Goal: Transaction & Acquisition: Purchase product/service

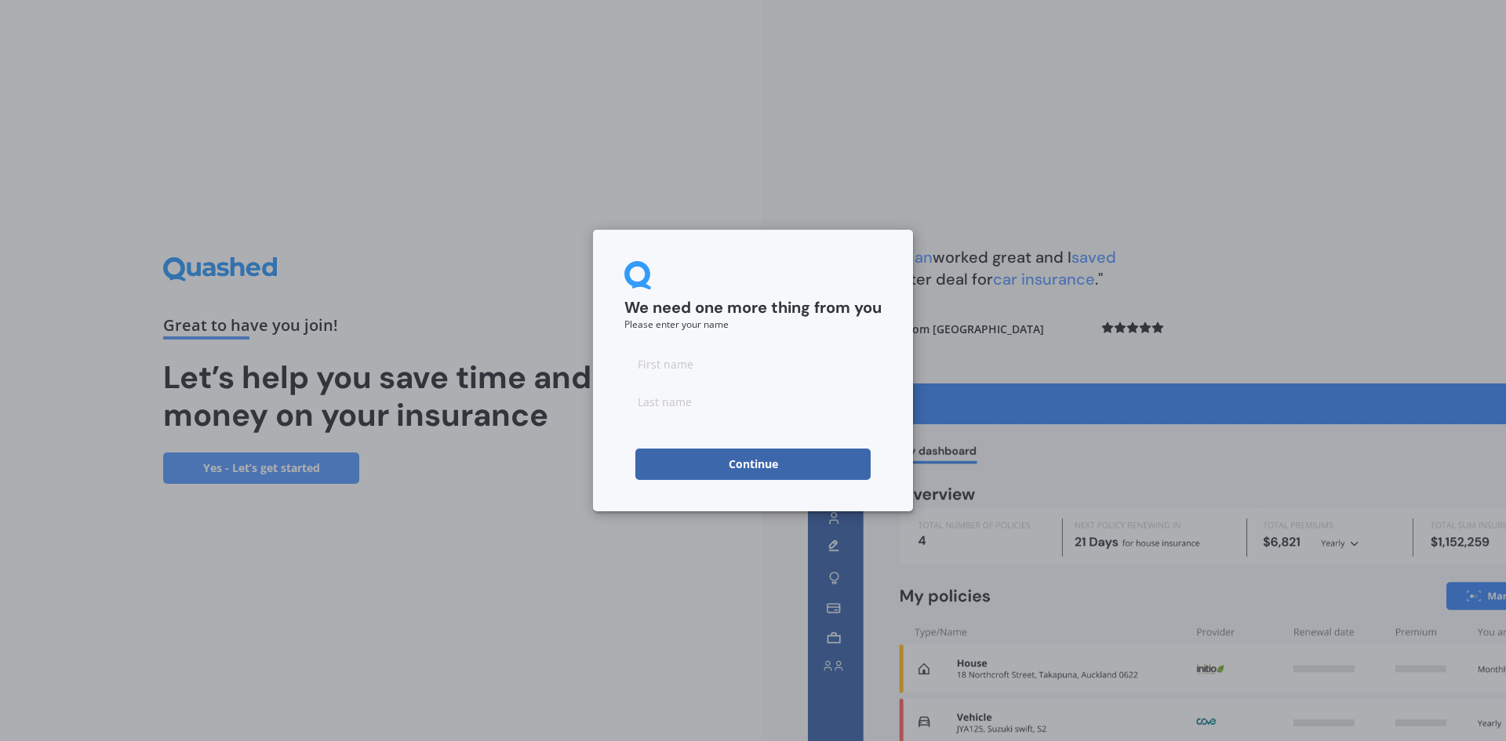
click at [700, 366] on input at bounding box center [752, 363] width 257 height 31
type input "[PERSON_NAME]"
click at [684, 406] on input at bounding box center [752, 401] width 257 height 31
type input "[PERSON_NAME]"
click at [748, 462] on button "Continue" at bounding box center [752, 464] width 235 height 31
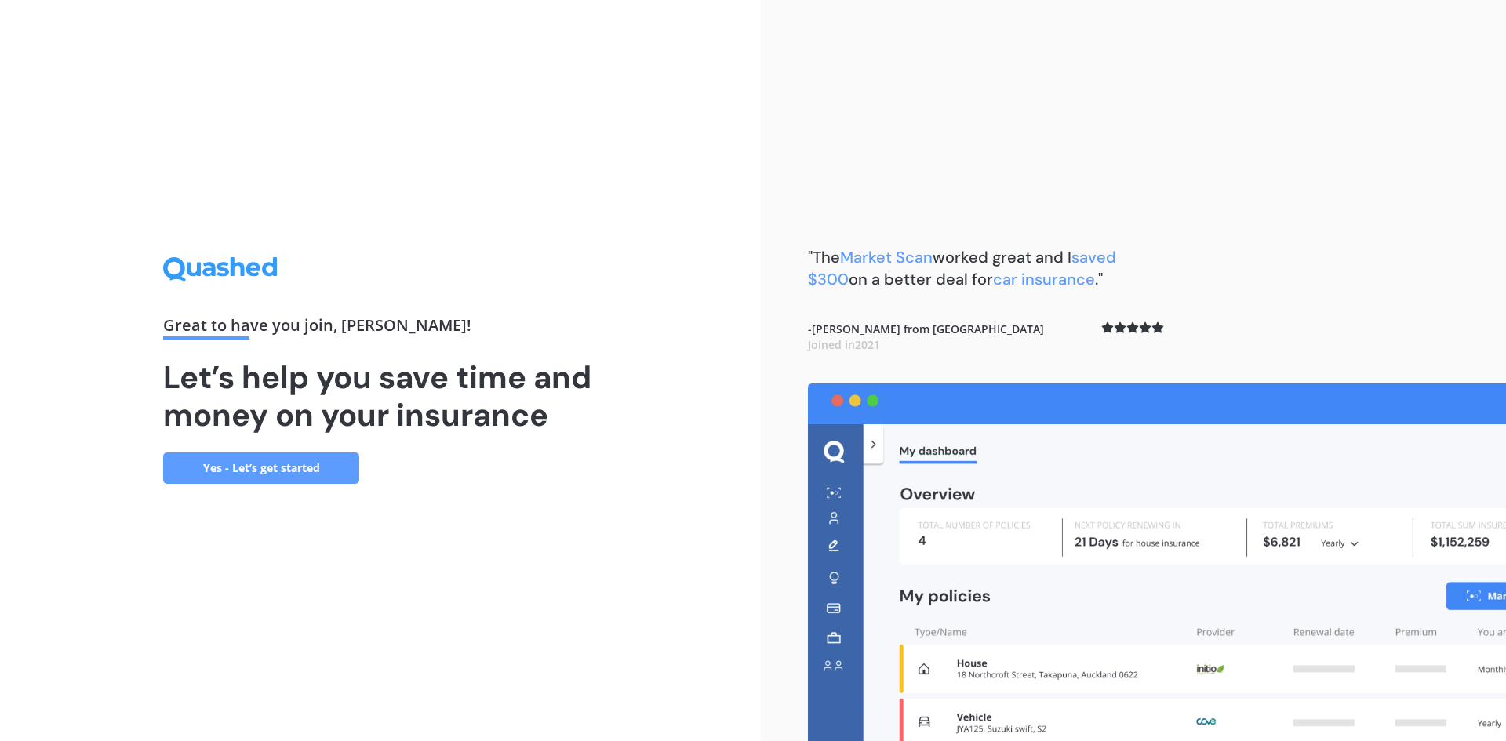
click at [241, 464] on link "Yes - Let’s get started" at bounding box center [261, 468] width 196 height 31
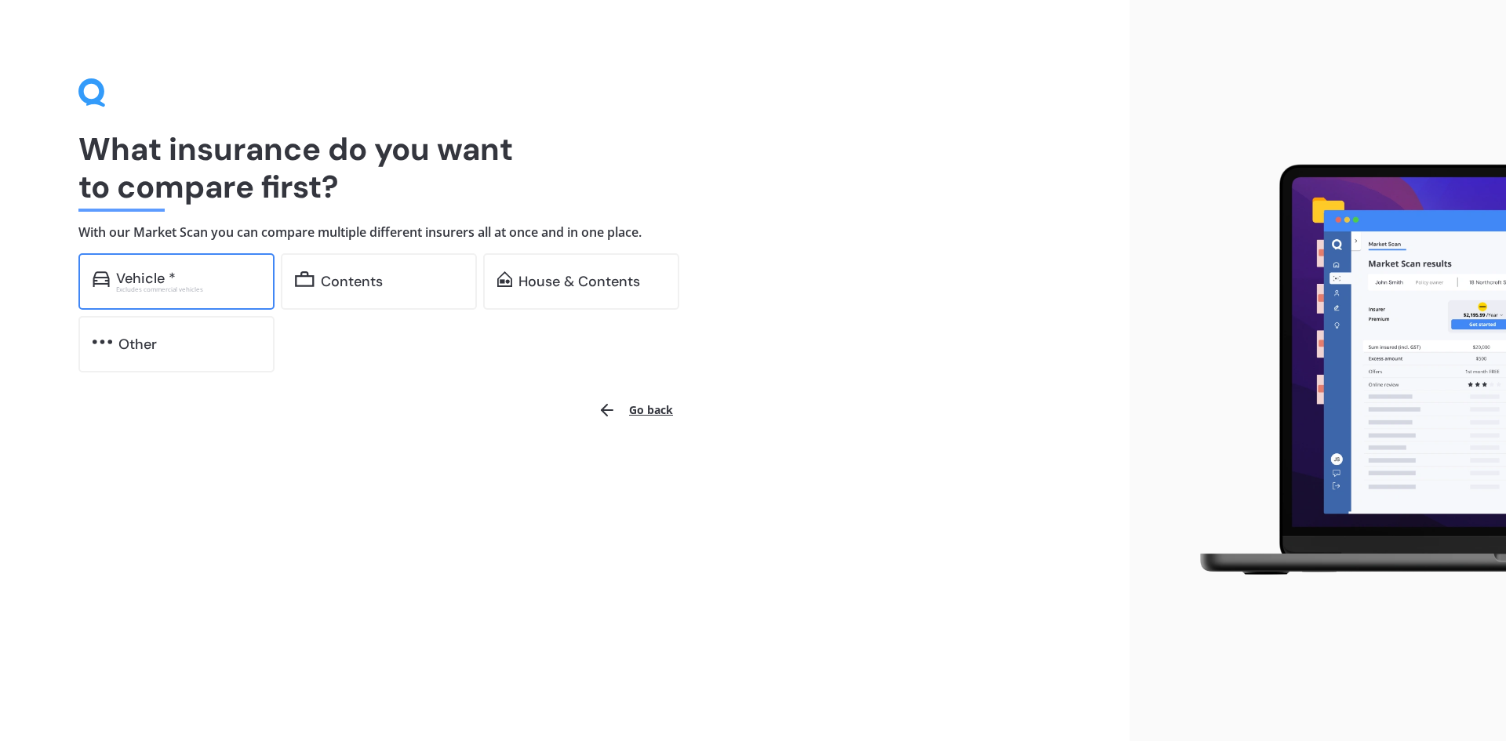
click at [133, 272] on div "Vehicle *" at bounding box center [146, 279] width 60 height 16
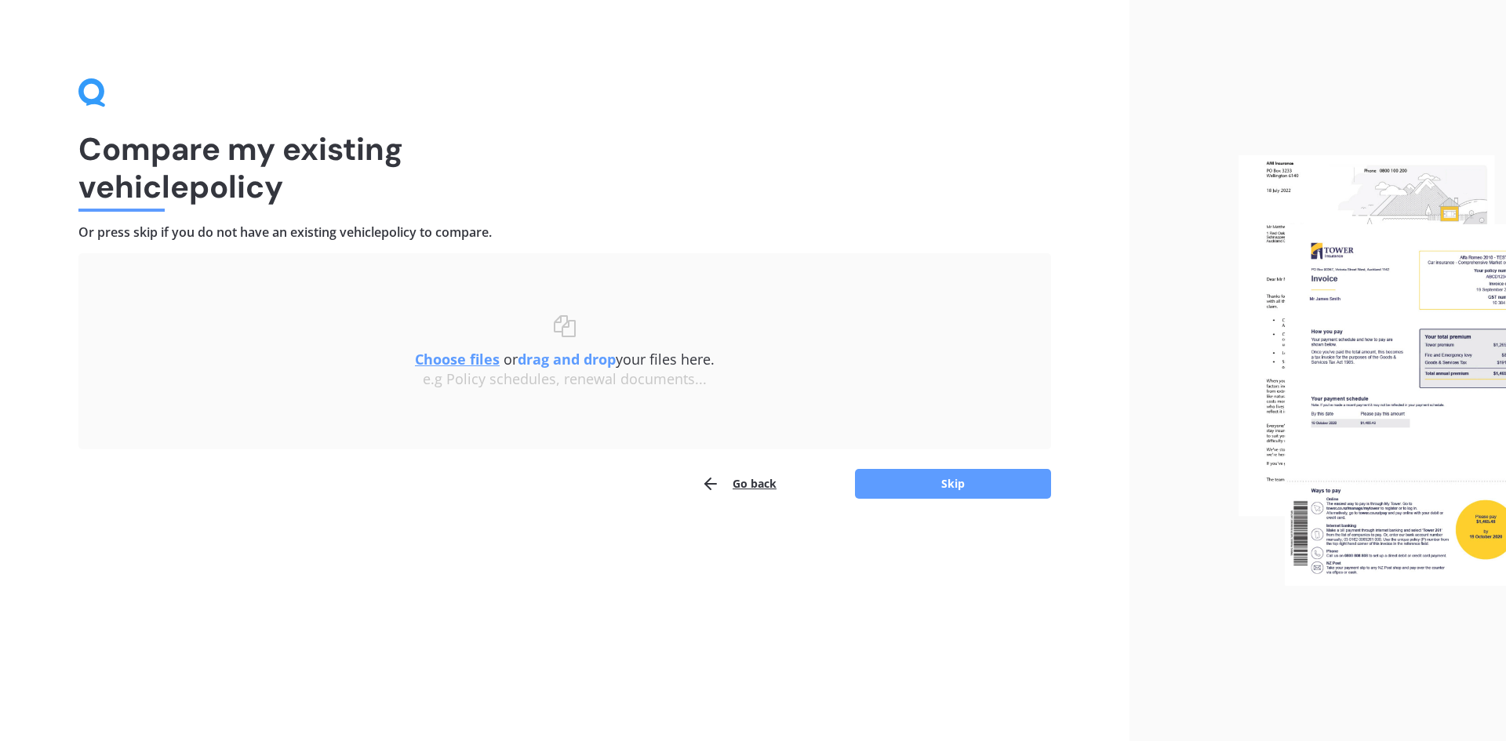
click at [758, 483] on button "Go back" at bounding box center [738, 483] width 75 height 31
